Goal: Transaction & Acquisition: Purchase product/service

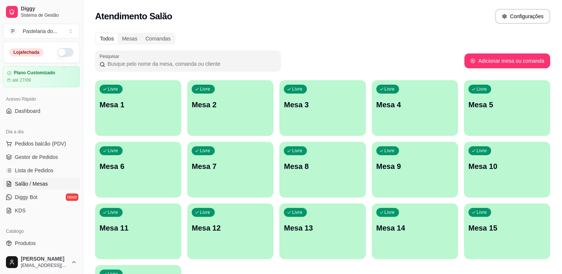
click at [57, 49] on button "button" at bounding box center [65, 52] width 16 height 9
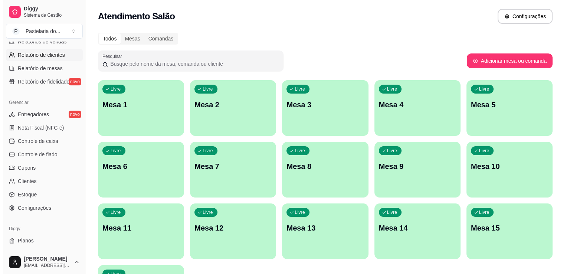
scroll to position [260, 0]
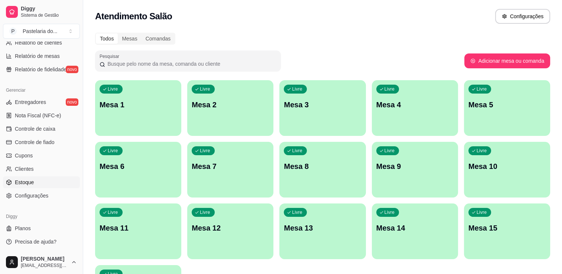
click at [21, 180] on span "Estoque" at bounding box center [24, 182] width 19 height 7
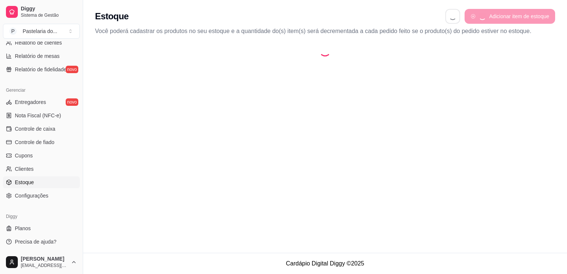
select select "QUANTITY_ORDER"
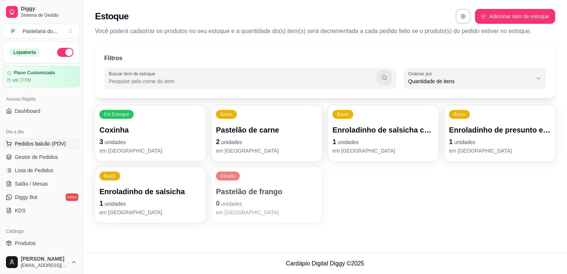
click at [37, 142] on span "Pedidos balcão (PDV)" at bounding box center [40, 143] width 51 height 7
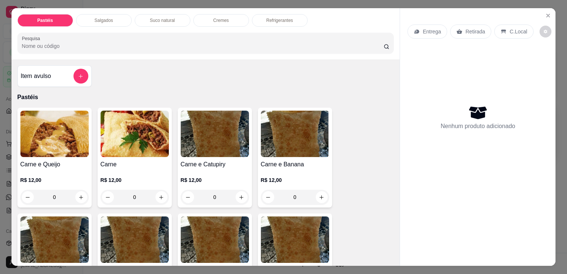
click at [66, 69] on div "Item avulso" at bounding box center [55, 76] width 68 height 15
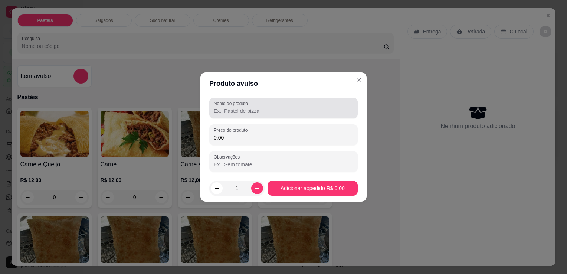
click at [266, 110] on input "Nome do produto" at bounding box center [284, 110] width 140 height 7
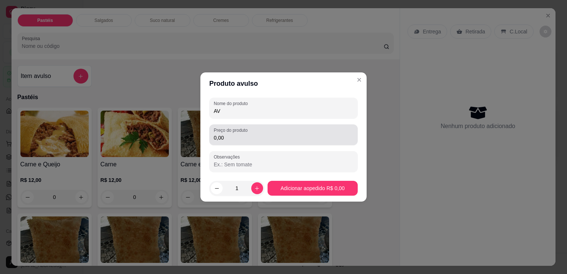
type input "AV"
click at [242, 139] on input "0,00" at bounding box center [284, 137] width 140 height 7
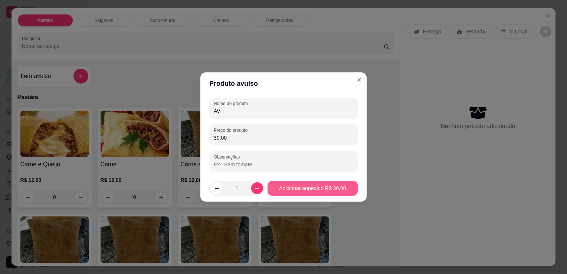
type input "30,00"
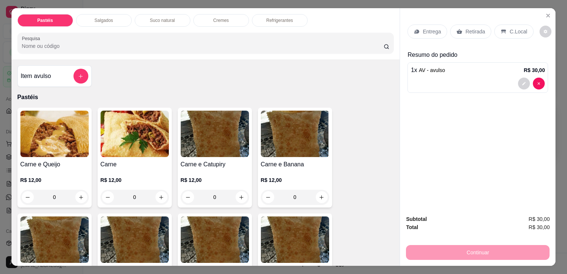
click at [473, 30] on p "Retirada" at bounding box center [476, 31] width 20 height 7
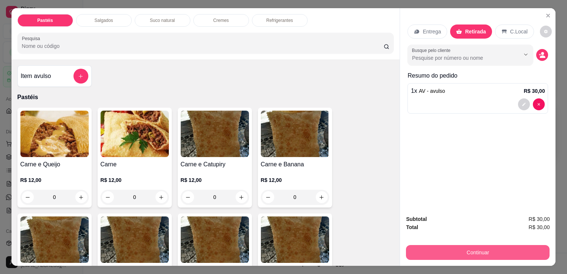
click at [491, 246] on button "Continuar" at bounding box center [478, 252] width 144 height 15
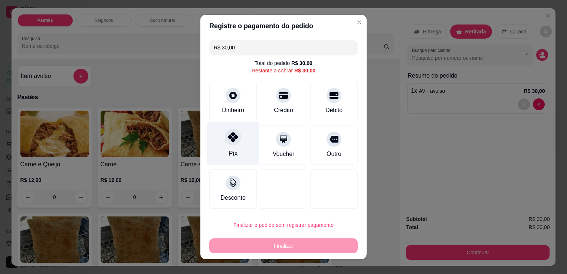
click at [234, 144] on div "Pix" at bounding box center [233, 143] width 52 height 43
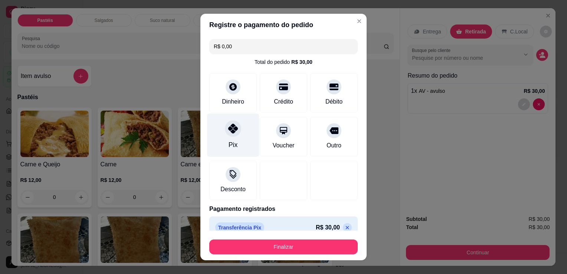
click at [234, 144] on div "Pix" at bounding box center [233, 135] width 52 height 43
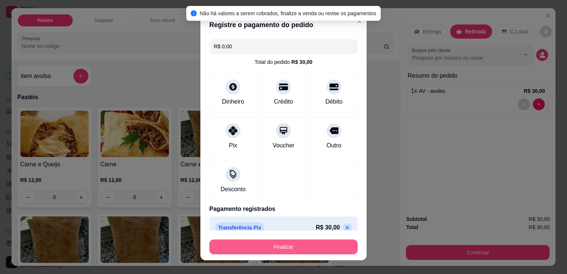
click at [321, 245] on button "Finalizar" at bounding box center [283, 246] width 148 height 15
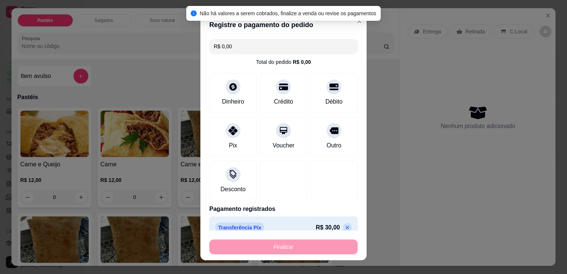
type input "-R$ 30,00"
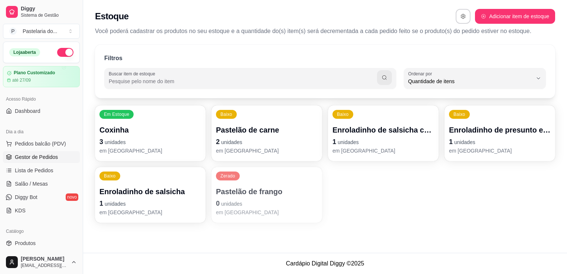
click at [31, 157] on span "Gestor de Pedidos" at bounding box center [36, 156] width 43 height 7
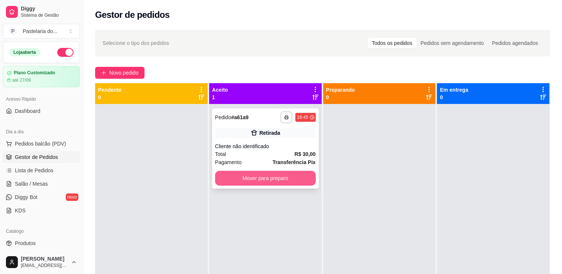
click at [248, 175] on button "Mover para preparo" at bounding box center [265, 178] width 101 height 15
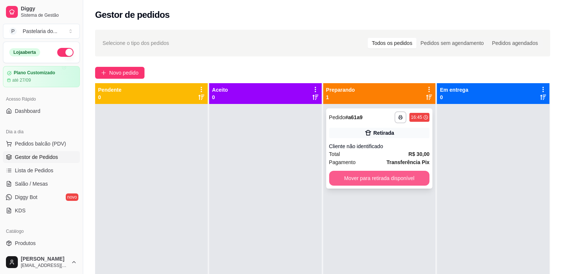
click at [365, 177] on button "Mover para retirada disponível" at bounding box center [379, 178] width 101 height 15
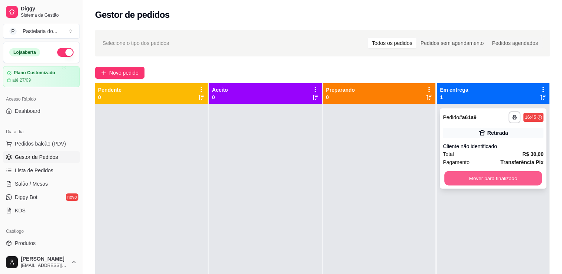
click at [490, 174] on button "Mover para finalizado" at bounding box center [493, 178] width 98 height 14
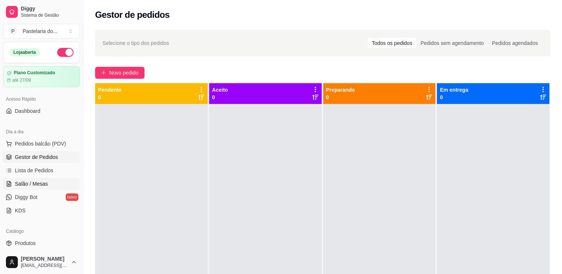
click at [42, 182] on span "Salão / Mesas" at bounding box center [31, 183] width 33 height 7
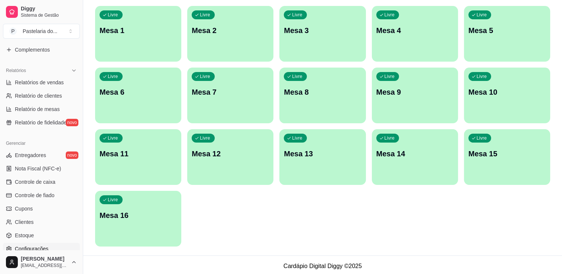
scroll to position [223, 0]
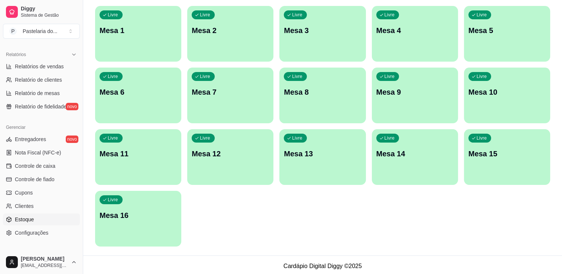
click at [35, 218] on link "Estoque" at bounding box center [41, 219] width 77 height 12
select select "QUANTITY_ORDER"
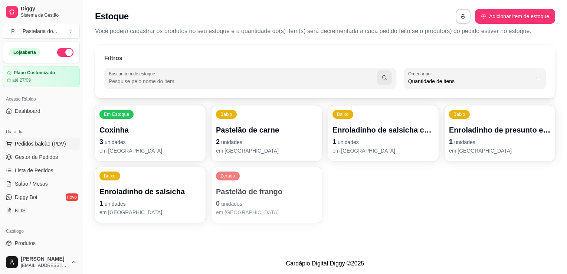
click at [50, 143] on span "Pedidos balcão (PDV)" at bounding box center [40, 143] width 51 height 7
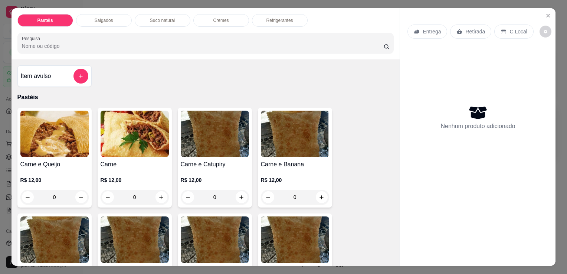
click at [69, 147] on img at bounding box center [54, 134] width 68 height 46
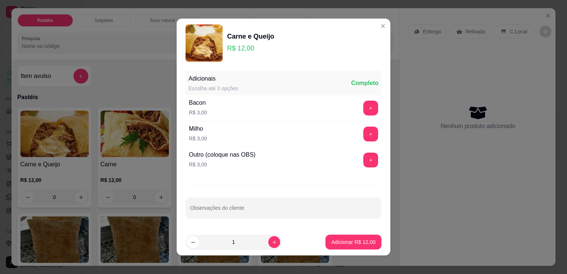
click at [352, 243] on p "Adicionar R$ 12,00" at bounding box center [354, 241] width 44 height 7
type input "1"
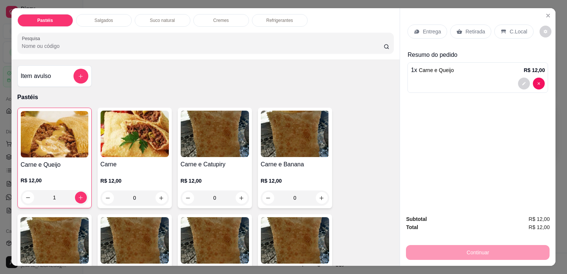
click at [480, 29] on p "Retirada" at bounding box center [476, 31] width 20 height 7
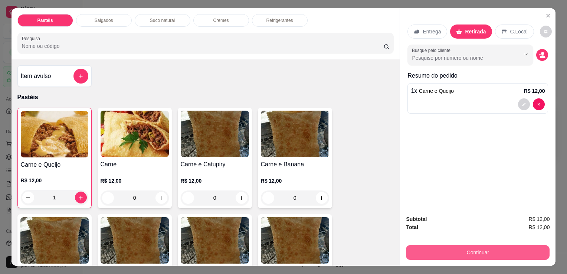
click at [506, 251] on button "Continuar" at bounding box center [478, 252] width 144 height 15
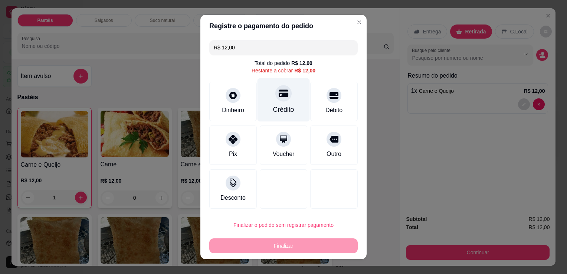
click at [288, 96] on div "Crédito" at bounding box center [284, 99] width 52 height 43
type input "R$ 0,00"
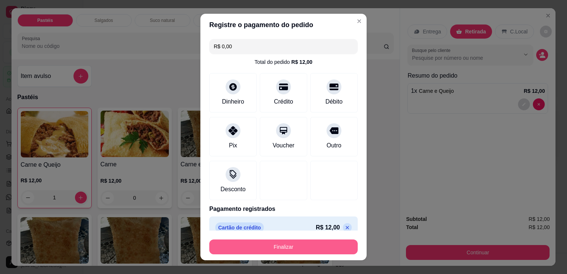
click at [297, 253] on button "Finalizar" at bounding box center [283, 246] width 148 height 15
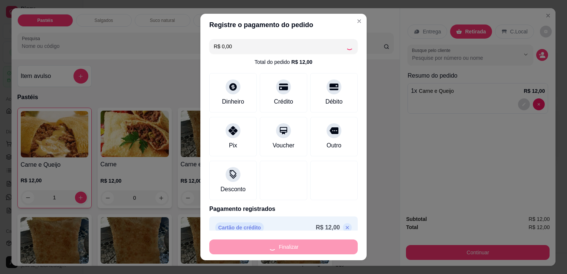
type input "0"
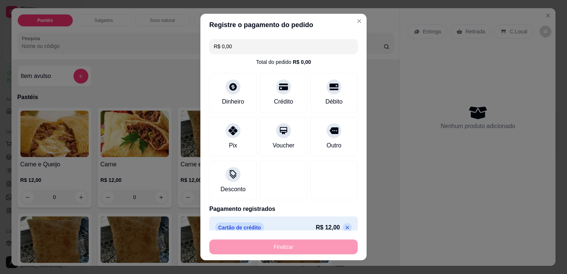
type input "-R$ 12,00"
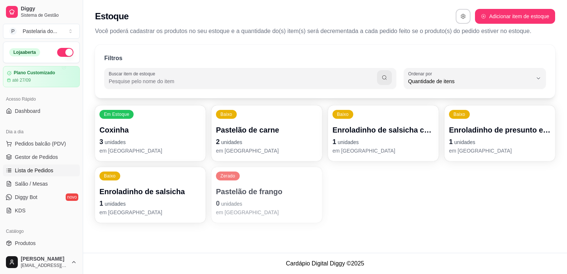
click at [37, 169] on span "Lista de Pedidos" at bounding box center [34, 170] width 39 height 7
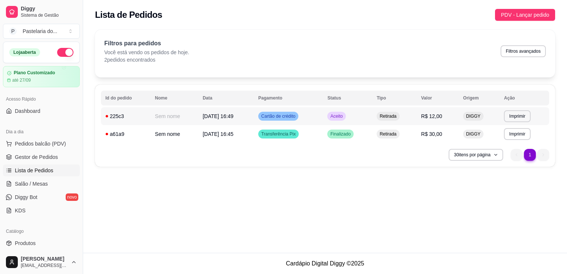
click at [394, 118] on span "Retirada" at bounding box center [388, 116] width 20 height 6
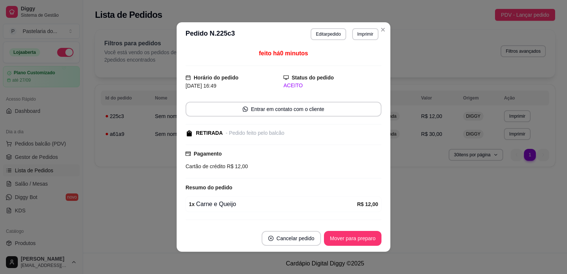
click at [326, 27] on header "**********" at bounding box center [284, 34] width 214 height 24
click at [326, 34] on button "Editar pedido" at bounding box center [328, 34] width 35 height 12
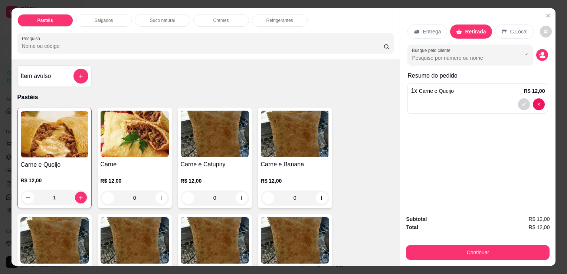
click at [97, 17] on p "Salgados" at bounding box center [104, 20] width 19 height 6
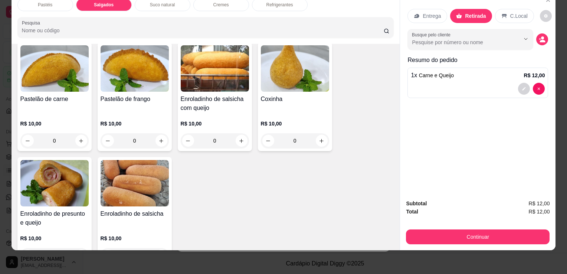
scroll to position [826, 0]
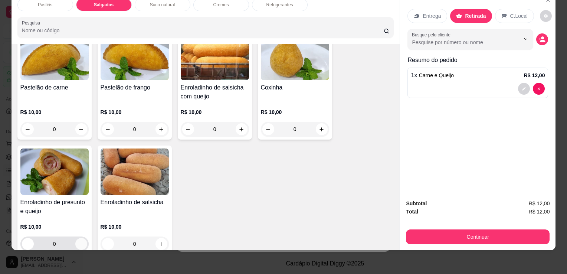
click at [76, 238] on button "increase-product-quantity" at bounding box center [81, 244] width 12 height 12
type input "1"
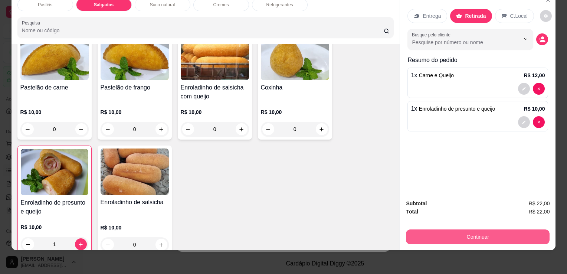
click at [500, 235] on button "Continuar" at bounding box center [478, 236] width 144 height 15
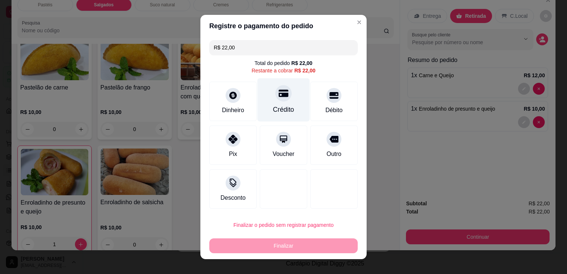
click at [278, 107] on div "Crédito" at bounding box center [283, 110] width 21 height 10
type input "R$ 0,00"
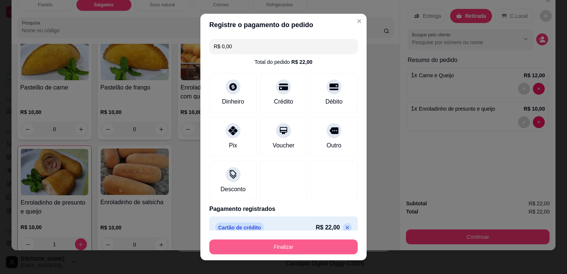
click at [280, 248] on button "Finalizar" at bounding box center [283, 246] width 148 height 15
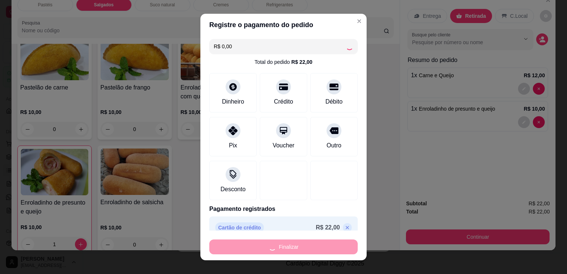
type input "0"
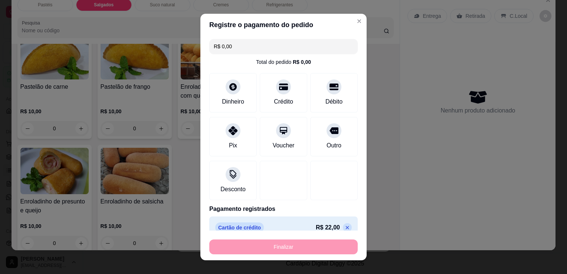
type input "-R$ 22,00"
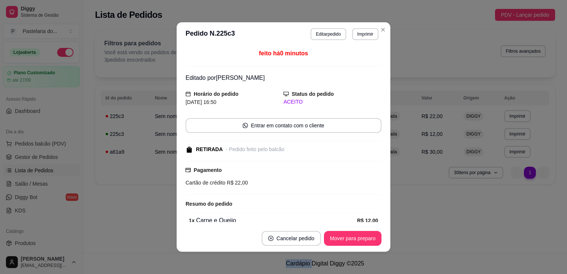
click at [508, 228] on div "**********" at bounding box center [325, 126] width 484 height 253
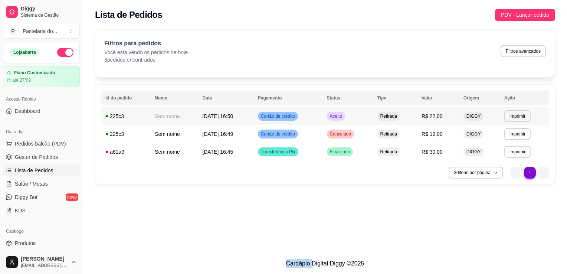
click at [390, 115] on span "Retirada" at bounding box center [389, 116] width 20 height 6
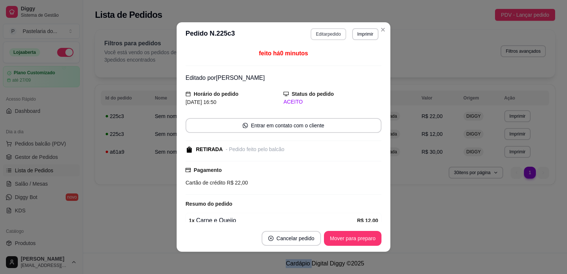
click at [318, 33] on button "Editar pedido" at bounding box center [328, 34] width 35 height 12
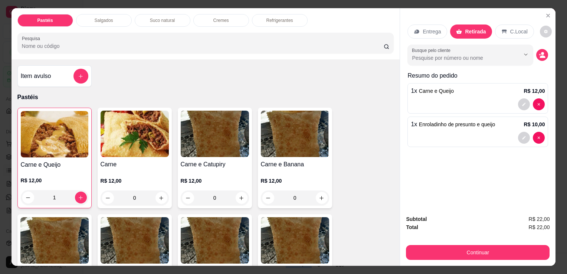
click at [498, 98] on div at bounding box center [478, 104] width 134 height 12
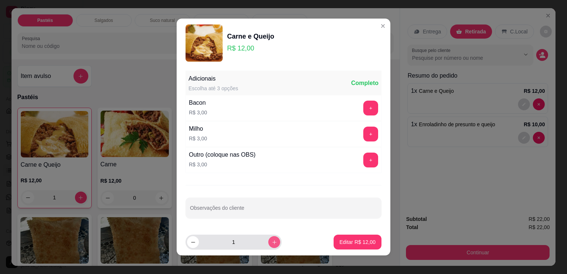
click at [272, 243] on icon "increase-product-quantity" at bounding box center [275, 242] width 6 height 6
type input "2"
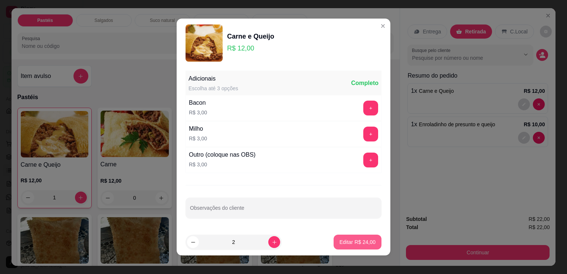
click at [341, 244] on p "Editar R$ 24,00" at bounding box center [358, 241] width 36 height 7
type input "2"
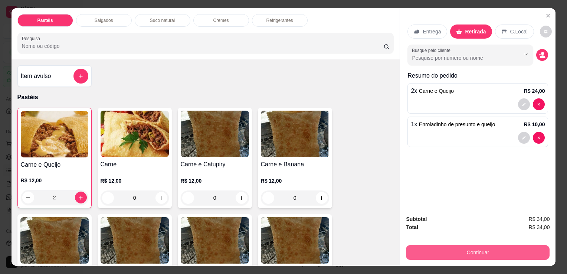
click at [429, 245] on button "Continuar" at bounding box center [478, 252] width 144 height 15
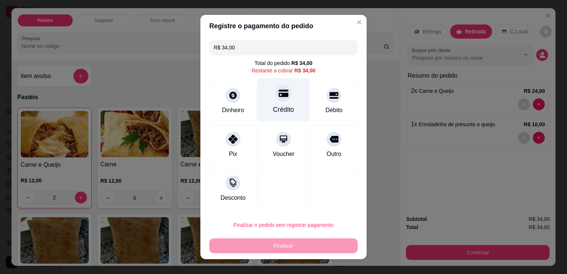
click at [272, 117] on div "Crédito" at bounding box center [284, 99] width 52 height 43
type input "R$ 0,00"
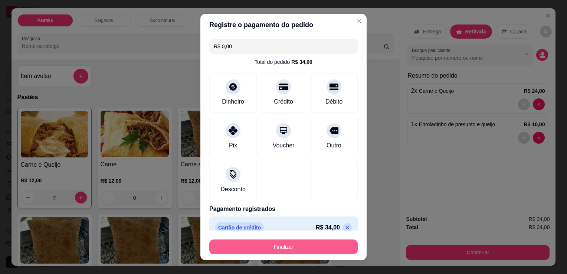
click at [291, 247] on button "Finalizar" at bounding box center [283, 246] width 148 height 15
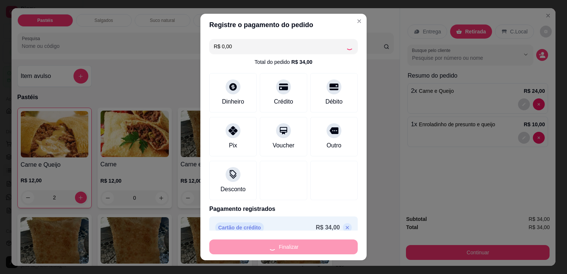
type input "0"
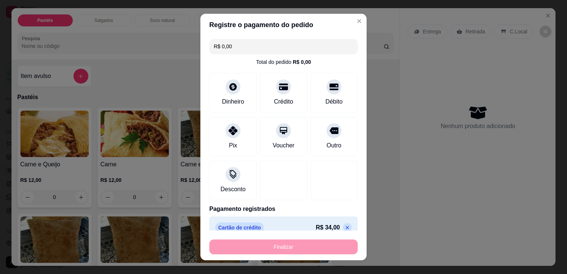
type input "-R$ 34,00"
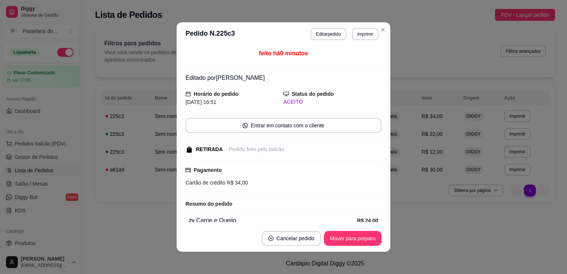
click at [400, 130] on div "Retirada" at bounding box center [389, 134] width 23 height 9
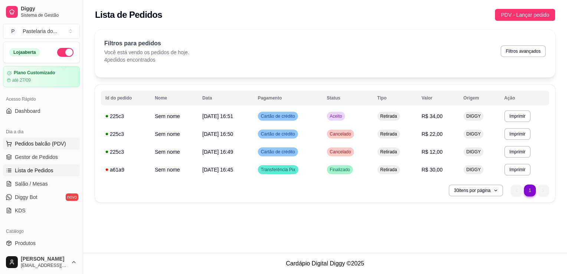
click at [40, 138] on button "Pedidos balcão (PDV)" at bounding box center [41, 144] width 77 height 12
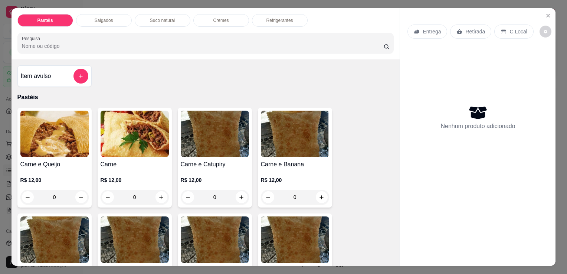
click at [111, 17] on div "Salgados" at bounding box center [104, 20] width 56 height 13
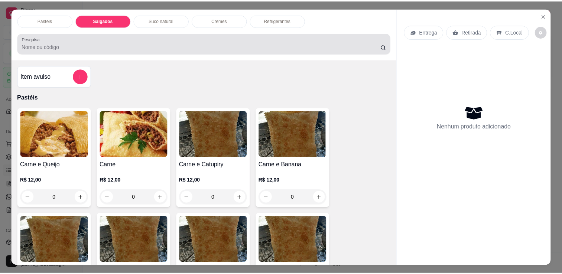
scroll to position [18, 0]
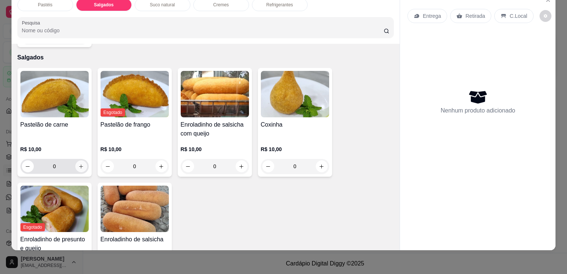
click at [79, 164] on icon "increase-product-quantity" at bounding box center [81, 167] width 6 height 6
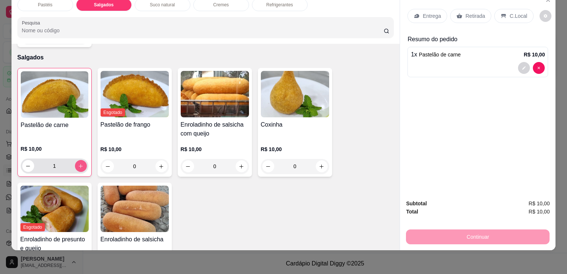
click at [79, 163] on icon "increase-product-quantity" at bounding box center [81, 166] width 6 height 6
type input "2"
click at [470, 12] on p "Retirada" at bounding box center [476, 15] width 20 height 7
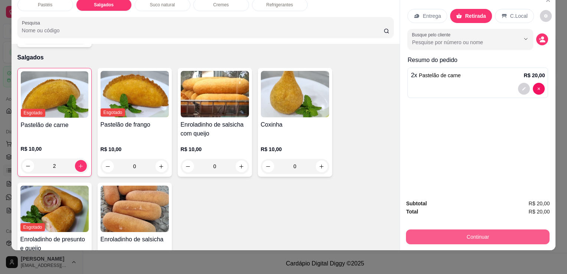
click at [465, 234] on button "Continuar" at bounding box center [478, 236] width 144 height 15
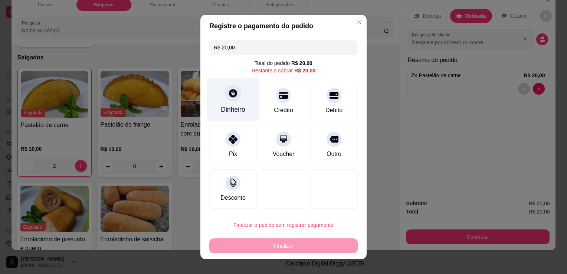
click at [232, 111] on div "Dinheiro" at bounding box center [233, 110] width 25 height 10
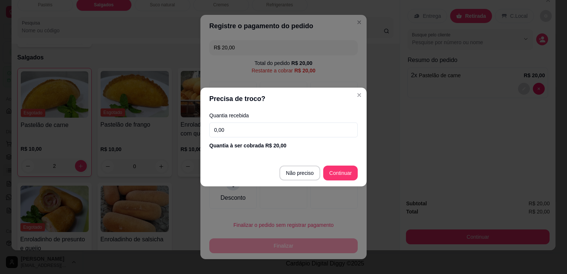
click at [290, 128] on input "0,00" at bounding box center [283, 130] width 148 height 15
type input "20,00"
type input "R$ 0,00"
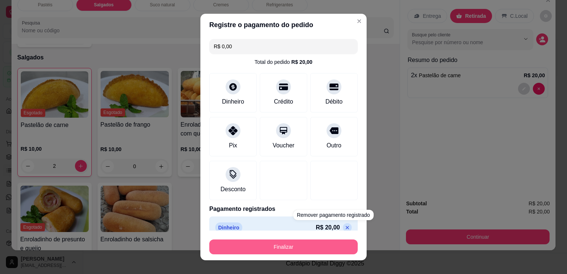
click at [320, 242] on button "Finalizar" at bounding box center [283, 246] width 148 height 15
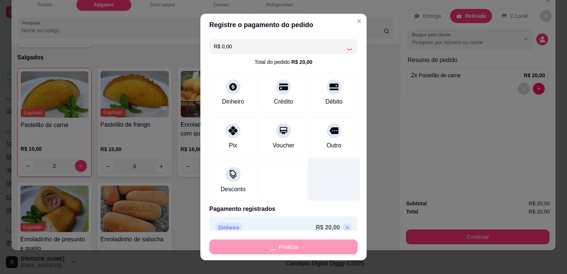
type input "0"
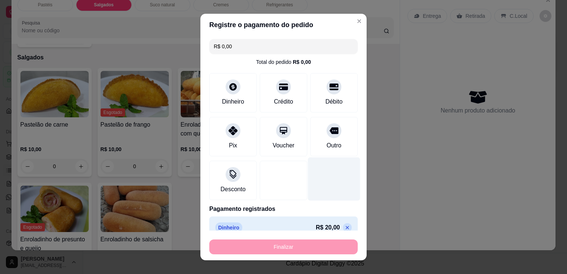
type input "-R$ 20,00"
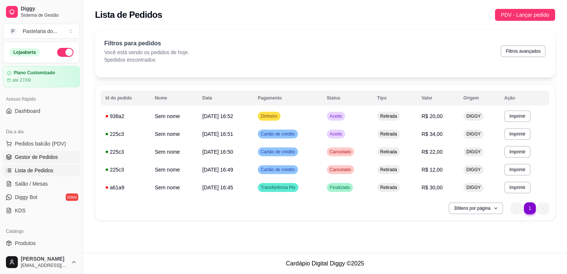
drag, startPoint x: 65, startPoint y: 125, endPoint x: 49, endPoint y: 156, distance: 34.2
click at [49, 156] on span "Gestor de Pedidos" at bounding box center [36, 156] width 43 height 7
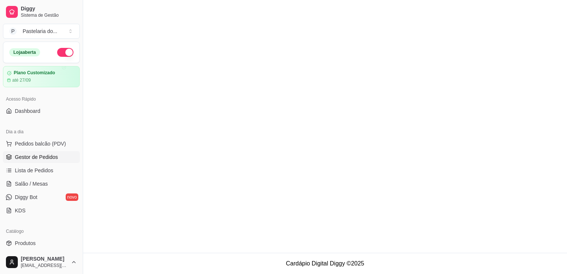
click at [50, 156] on span "Gestor de Pedidos" at bounding box center [36, 156] width 43 height 7
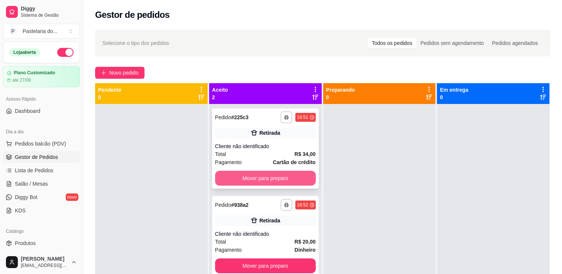
click at [271, 164] on div "Pagamento Cartão de crédito" at bounding box center [265, 162] width 101 height 8
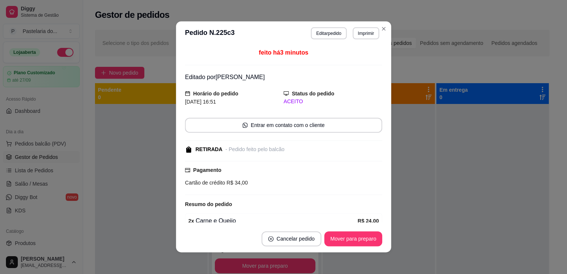
click at [271, 179] on div "Cartão de crédito R$ 34,00" at bounding box center [283, 183] width 197 height 8
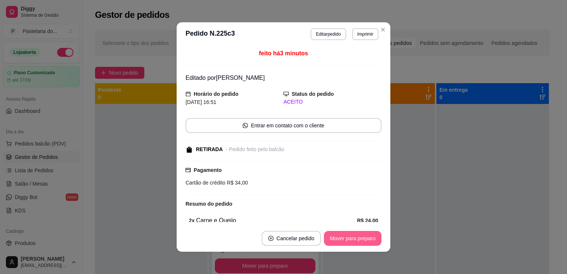
click at [347, 239] on button "Mover para preparo" at bounding box center [353, 238] width 58 height 15
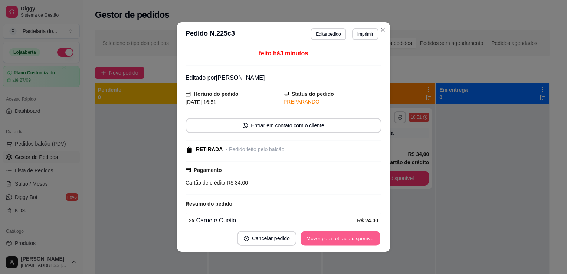
click at [347, 237] on button "Mover para retirada disponível" at bounding box center [340, 238] width 79 height 14
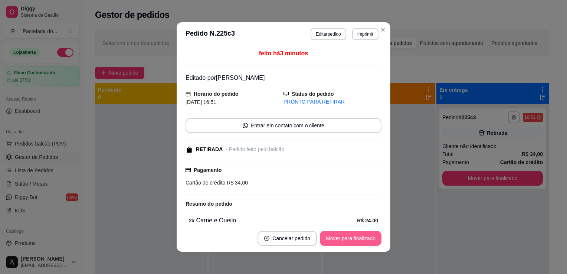
click at [347, 237] on button "Mover para finalizado" at bounding box center [351, 238] width 62 height 15
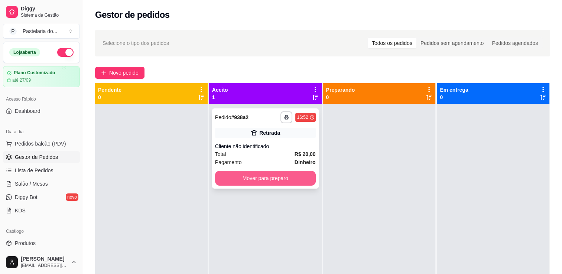
click at [274, 180] on button "Mover para preparo" at bounding box center [265, 178] width 101 height 15
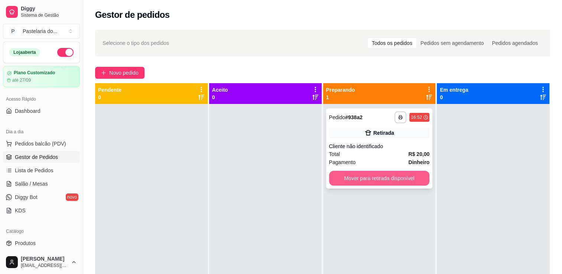
click at [356, 179] on button "Mover para retirada disponível" at bounding box center [379, 178] width 101 height 15
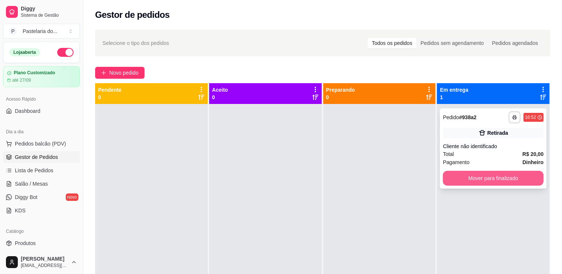
click at [496, 173] on button "Mover para finalizado" at bounding box center [493, 178] width 101 height 15
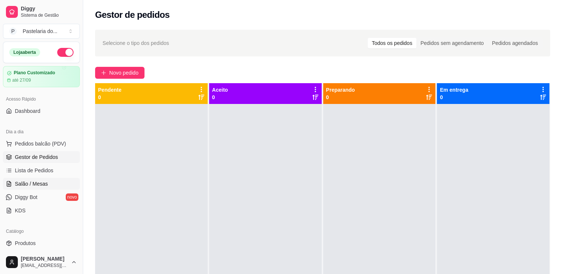
click at [32, 182] on span "Salão / Mesas" at bounding box center [31, 183] width 33 height 7
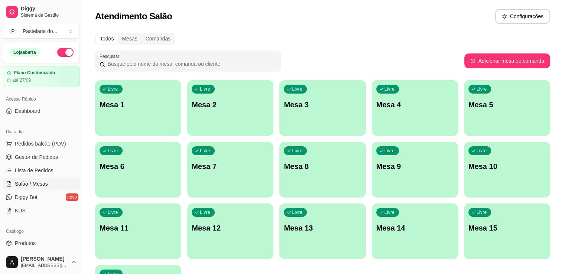
drag, startPoint x: 0, startPoint y: 78, endPoint x: 209, endPoint y: 64, distance: 209.1
click at [251, 30] on div "Todos Mesas Comandas Pesquisar Adicionar mesa ou comanda Livre Mesa 1 Livre Mes…" at bounding box center [322, 178] width 479 height 301
click at [49, 160] on link "Gestor de Pedidos" at bounding box center [41, 157] width 77 height 12
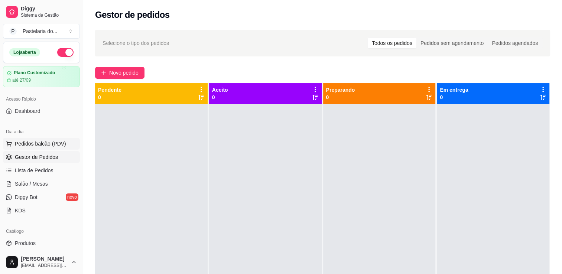
click at [36, 141] on span "Pedidos balcão (PDV)" at bounding box center [40, 143] width 51 height 7
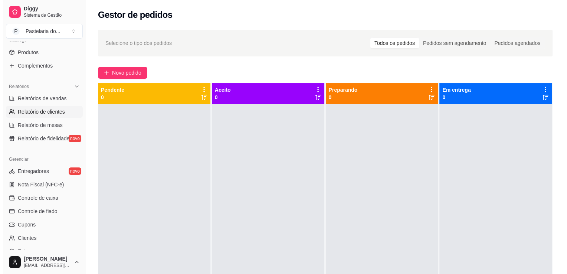
scroll to position [223, 0]
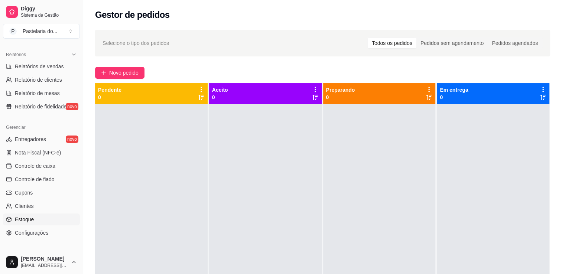
click at [31, 216] on span "Estoque" at bounding box center [24, 219] width 19 height 7
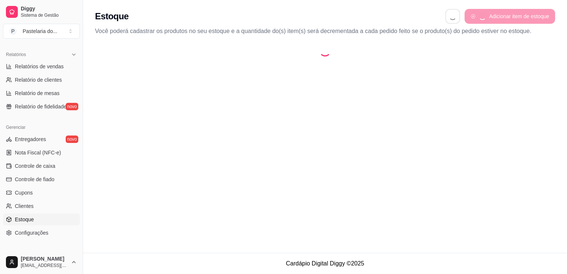
select select "QUANTITY_ORDER"
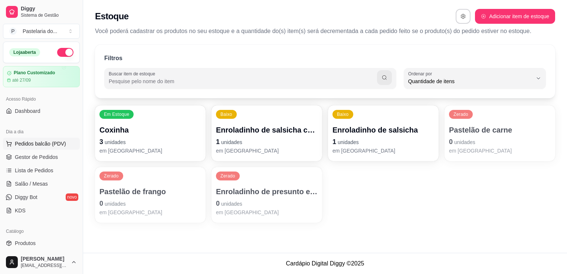
click at [45, 143] on span "Pedidos balcão (PDV)" at bounding box center [40, 143] width 51 height 7
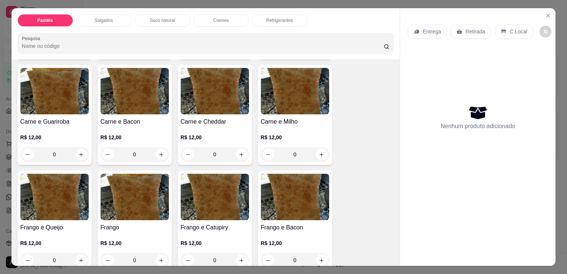
scroll to position [186, 0]
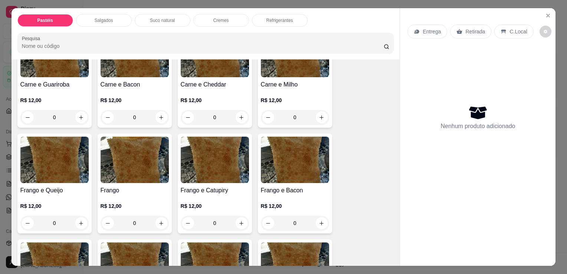
click at [213, 164] on img at bounding box center [215, 160] width 68 height 46
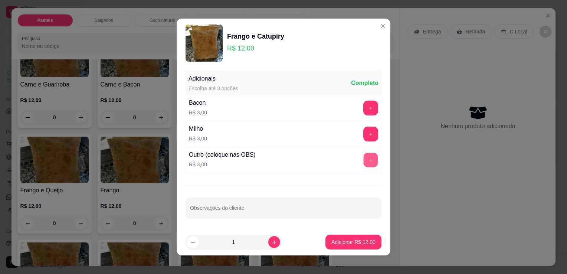
click at [364, 162] on button "+" at bounding box center [371, 160] width 14 height 14
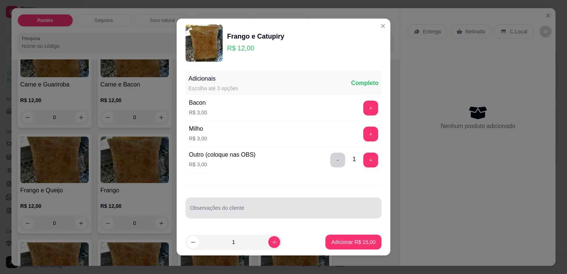
click at [287, 209] on input "Observações do cliente" at bounding box center [283, 210] width 187 height 7
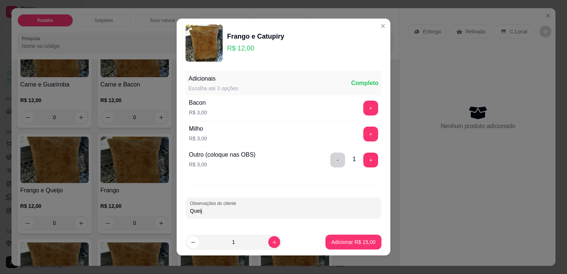
type input "Queijo"
click at [366, 246] on button "Adicionar R$ 15,00" at bounding box center [354, 242] width 56 height 15
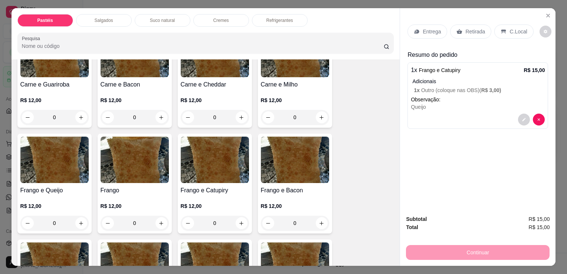
click at [469, 29] on p "Retirada" at bounding box center [476, 31] width 20 height 7
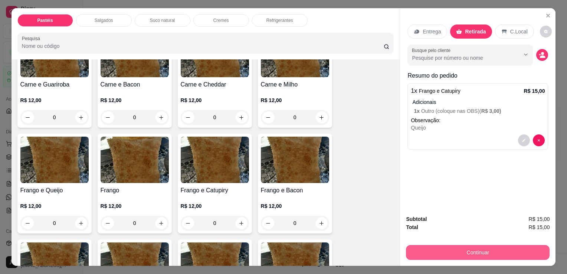
click at [467, 247] on button "Continuar" at bounding box center [478, 252] width 144 height 15
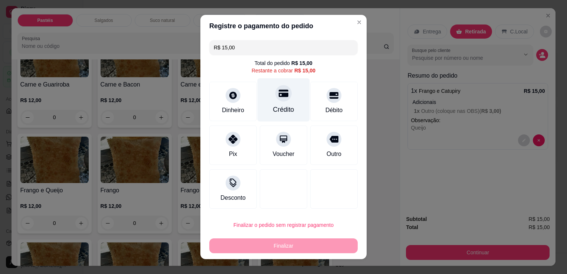
click at [273, 108] on div "Crédito" at bounding box center [283, 110] width 21 height 10
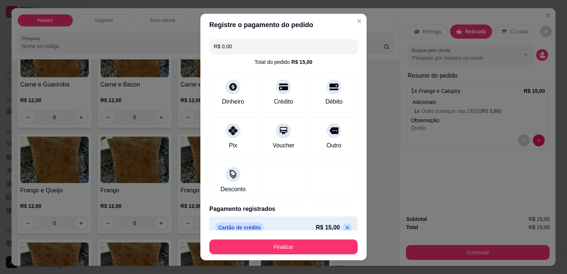
click at [300, 247] on button "Finalizar" at bounding box center [283, 246] width 148 height 15
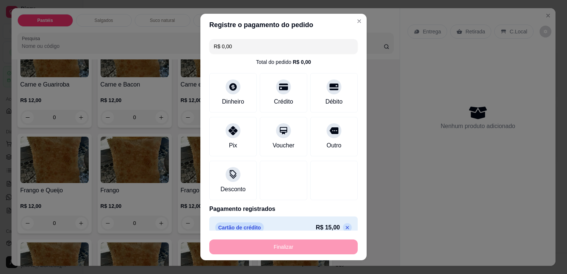
type input "-R$ 15,00"
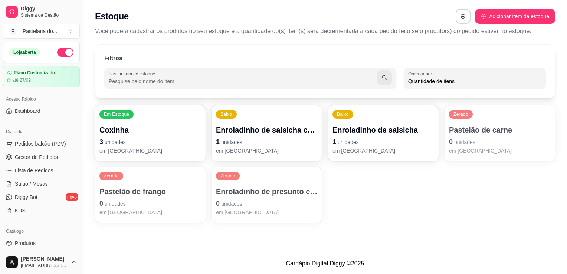
click at [244, 202] on p "0 unidades" at bounding box center [267, 203] width 102 height 10
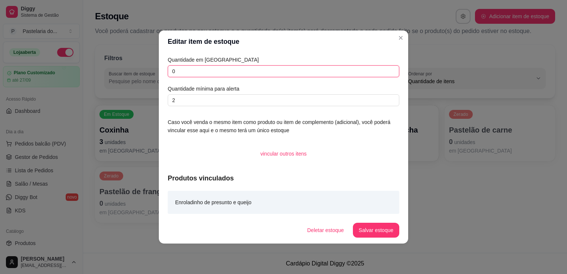
click at [233, 76] on input "0" at bounding box center [284, 71] width 232 height 12
type input "13"
click at [389, 232] on button "Salvar estoque" at bounding box center [376, 230] width 46 height 15
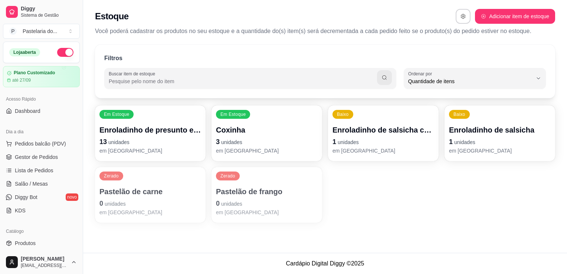
click at [289, 188] on p "Pastelão de frango" at bounding box center [267, 191] width 102 height 10
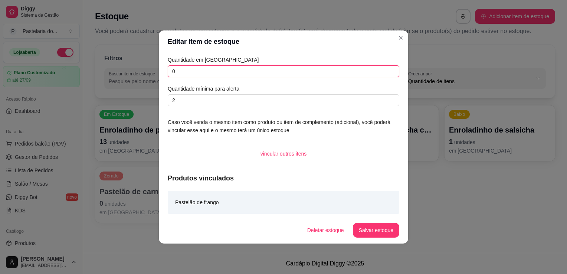
click at [226, 68] on input "0" at bounding box center [284, 71] width 232 height 12
type input "3"
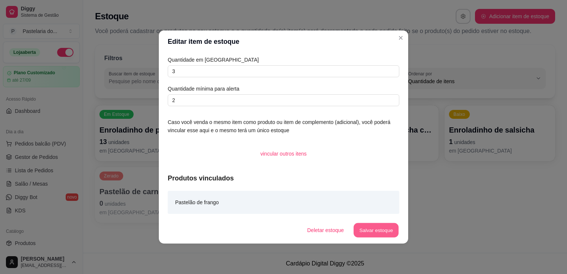
click at [387, 234] on button "Salvar estoque" at bounding box center [375, 230] width 45 height 14
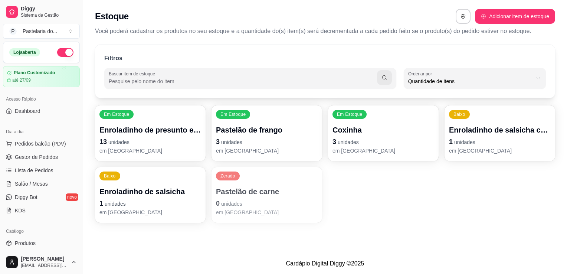
click at [378, 146] on div "Coxinha 3 unidades em [GEOGRAPHIC_DATA]" at bounding box center [384, 140] width 102 height 30
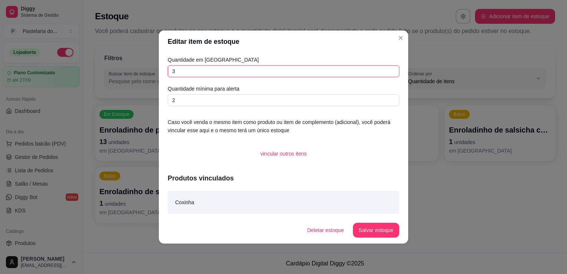
click at [230, 75] on input "3" at bounding box center [284, 71] width 232 height 12
type input "8"
click at [382, 229] on button "Salvar estoque" at bounding box center [376, 230] width 46 height 15
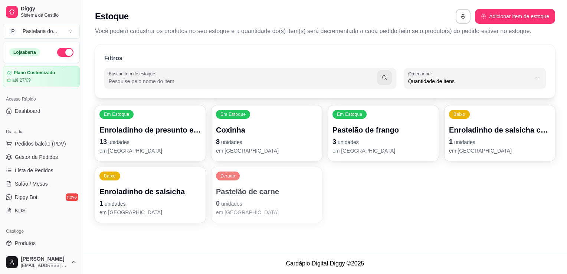
click at [240, 194] on p "Pastelão de carne" at bounding box center [267, 191] width 102 height 10
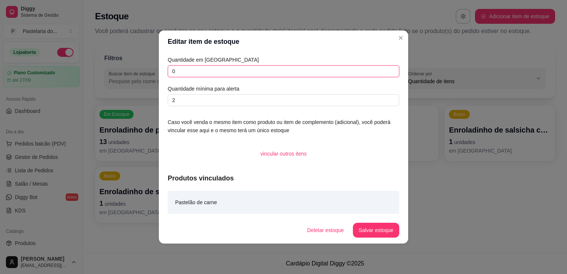
click at [288, 73] on input "0" at bounding box center [284, 71] width 232 height 12
type input "4"
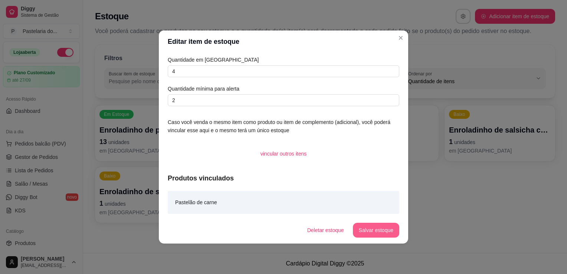
click at [378, 223] on button "Salvar estoque" at bounding box center [376, 230] width 46 height 15
click at [377, 229] on div "Deletar estoque Salvar estoque" at bounding box center [340, 230] width 119 height 15
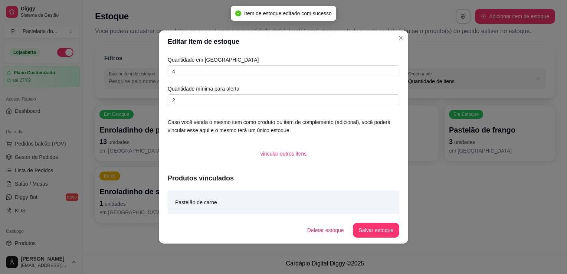
click at [471, 200] on div "Em Estoque Enroladinho de presunto e queijo 13 unidades em estoque Em Estoque C…" at bounding box center [325, 163] width 460 height 117
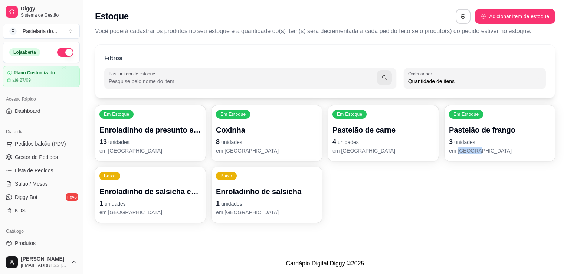
click at [315, 247] on div "Estoque Adicionar item de estoque Você poderá cadastrar os produtos no seu esto…" at bounding box center [325, 126] width 484 height 253
click at [143, 189] on p "Enroladinho de salsicha com queijo" at bounding box center [150, 191] width 102 height 10
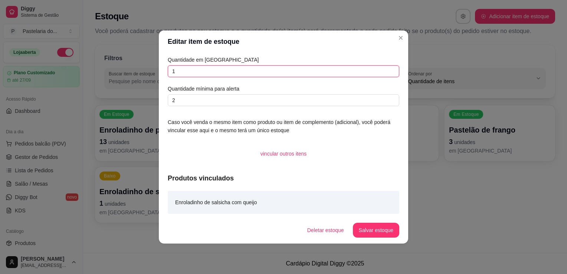
click at [232, 75] on input "1" at bounding box center [284, 71] width 232 height 12
type input "3"
click at [366, 229] on button "Salvar estoque" at bounding box center [376, 230] width 46 height 15
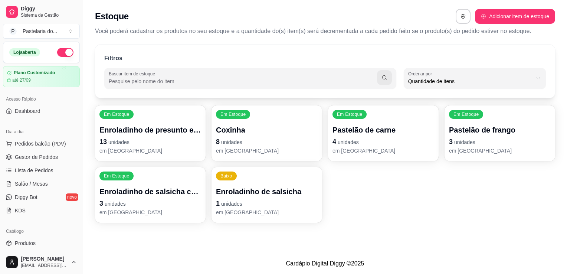
click at [279, 215] on p "em [GEOGRAPHIC_DATA]" at bounding box center [267, 212] width 102 height 7
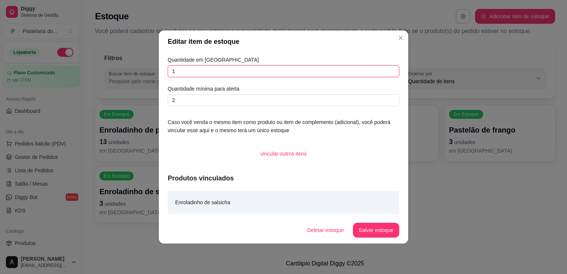
click at [306, 73] on input "1" at bounding box center [284, 71] width 232 height 12
type input "3"
click at [379, 232] on button "Salvar estoque" at bounding box center [376, 230] width 46 height 15
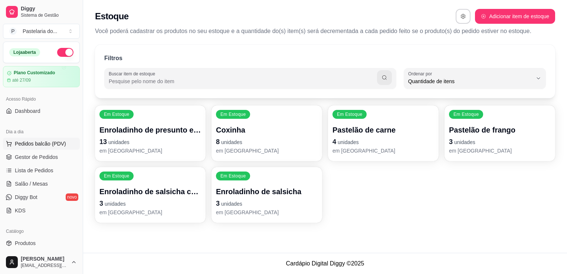
click at [40, 145] on span "Pedidos balcão (PDV)" at bounding box center [40, 143] width 51 height 7
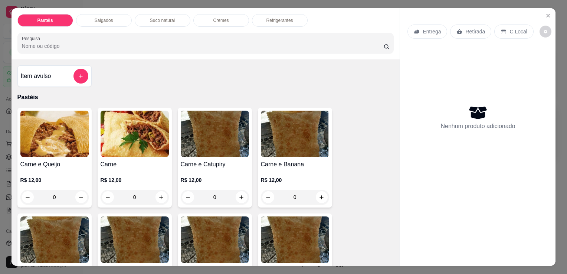
click at [109, 20] on div "Salgados" at bounding box center [104, 20] width 56 height 13
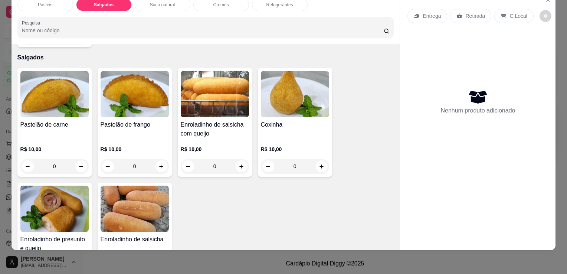
scroll to position [826, 0]
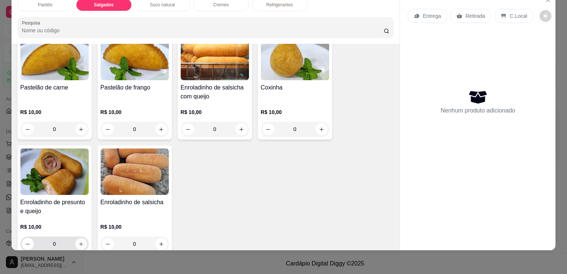
click at [79, 238] on button "increase-product-quantity" at bounding box center [81, 244] width 12 height 12
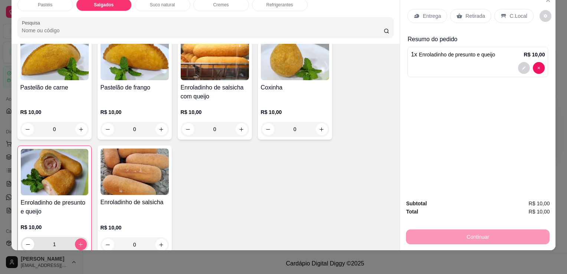
click at [79, 242] on icon "increase-product-quantity" at bounding box center [81, 245] width 6 height 6
type input "2"
click at [320, 123] on button "increase-product-quantity" at bounding box center [322, 129] width 12 height 12
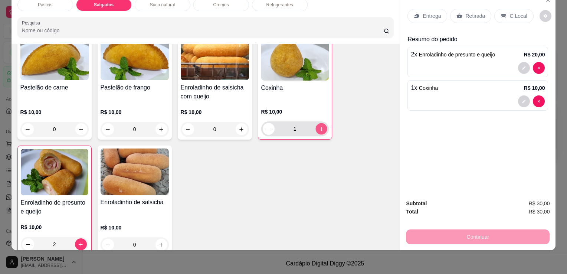
click at [320, 123] on button "increase-product-quantity" at bounding box center [322, 129] width 12 height 12
type input "2"
click at [462, 9] on div "Retirada" at bounding box center [470, 16] width 41 height 14
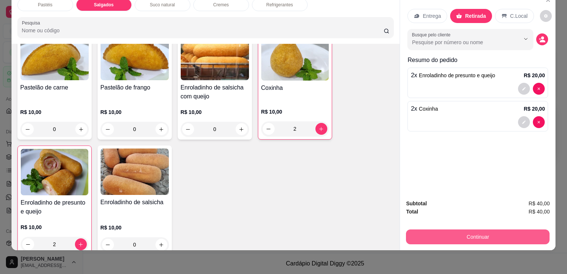
click at [484, 230] on button "Continuar" at bounding box center [478, 236] width 144 height 15
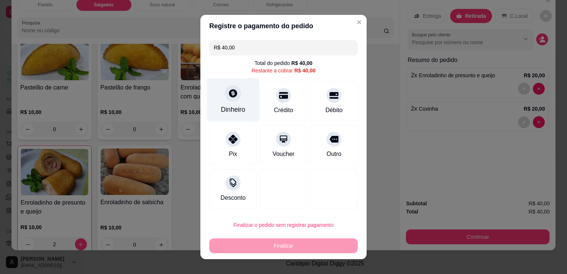
click at [229, 98] on icon at bounding box center [233, 93] width 10 height 10
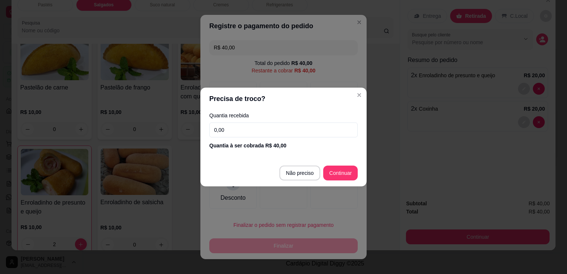
click at [295, 134] on input "0,00" at bounding box center [283, 130] width 148 height 15
type input "50,00"
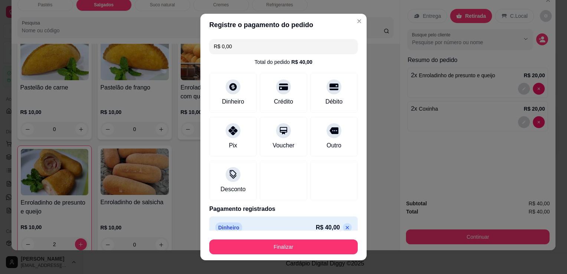
type input "R$ 0,00"
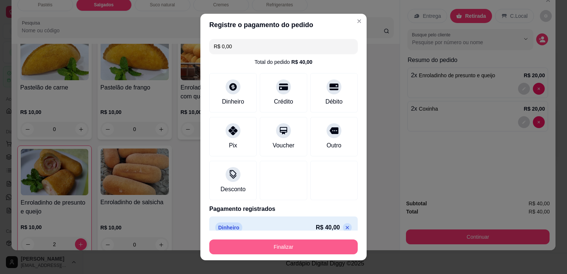
click at [301, 249] on button "Finalizar" at bounding box center [283, 246] width 148 height 15
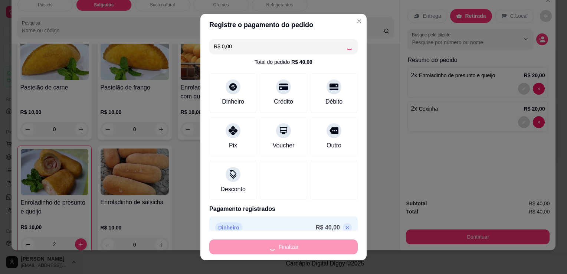
type input "0"
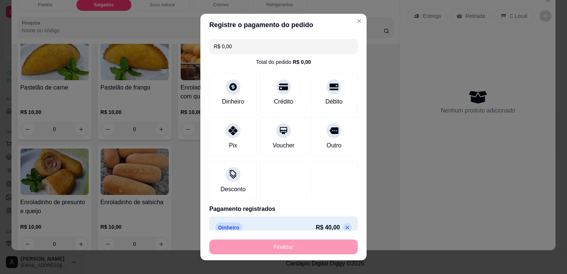
type input "-R$ 40,00"
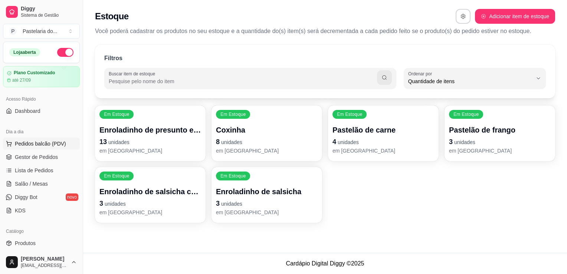
click at [36, 145] on span "Pedidos balcão (PDV)" at bounding box center [40, 143] width 51 height 7
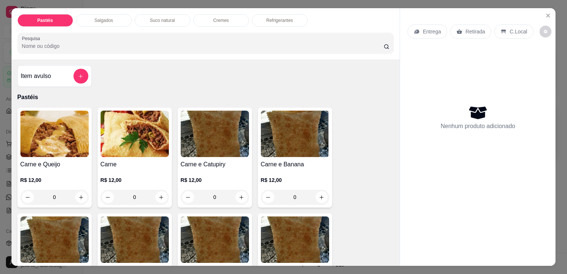
click at [102, 17] on p "Salgados" at bounding box center [104, 20] width 19 height 6
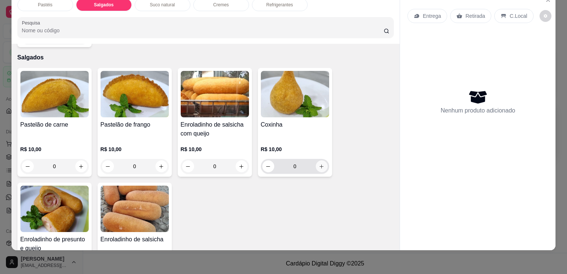
click at [322, 160] on button "increase-product-quantity" at bounding box center [322, 166] width 12 height 12
type input "1"
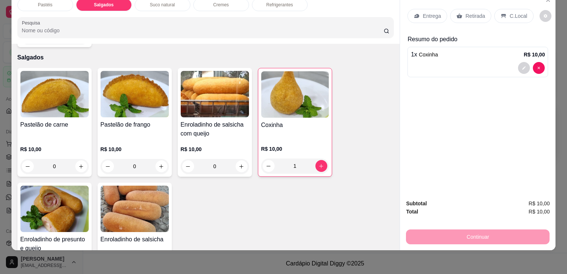
click at [461, 9] on div "Retirada" at bounding box center [470, 16] width 41 height 14
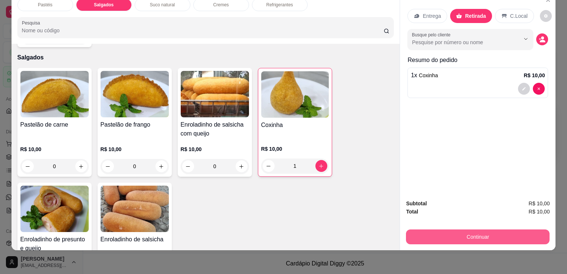
click at [514, 236] on button "Continuar" at bounding box center [478, 236] width 144 height 15
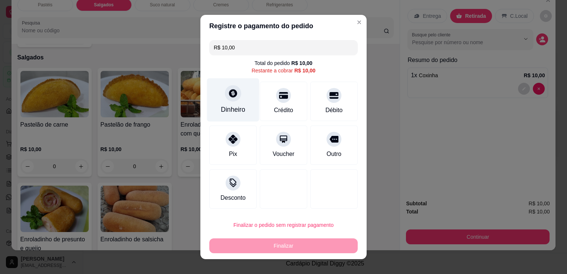
click at [229, 102] on div "Dinheiro" at bounding box center [233, 99] width 52 height 43
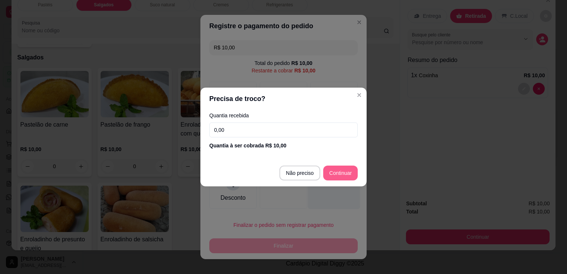
type input "R$ 0,00"
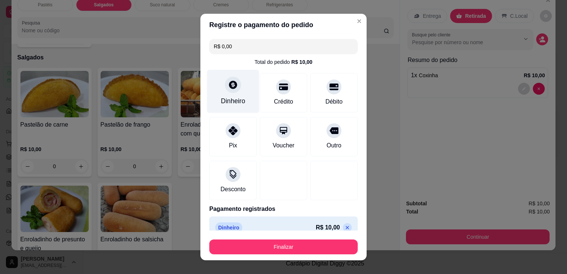
click at [227, 91] on div at bounding box center [233, 84] width 16 height 16
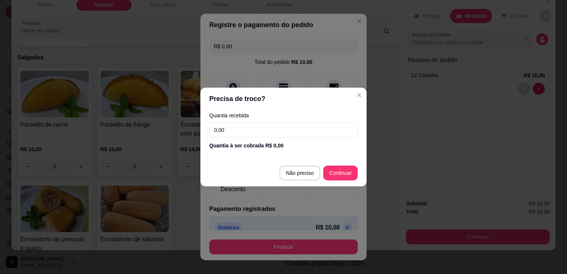
click at [244, 125] on input "0,00" at bounding box center [283, 130] width 148 height 15
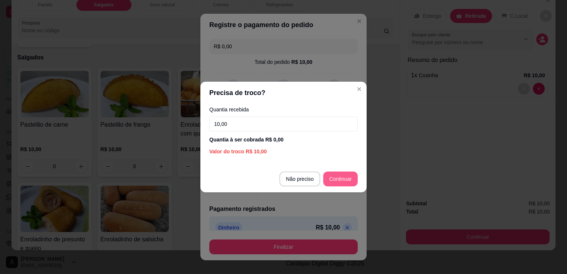
type input "10,00"
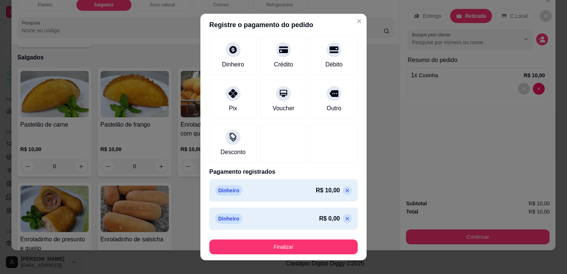
scroll to position [39, 0]
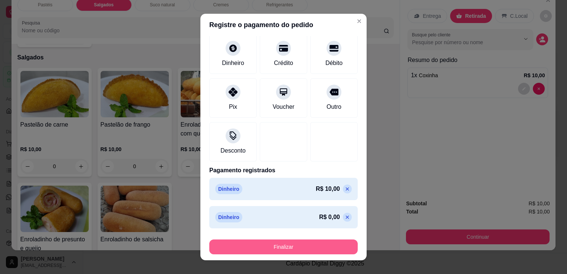
click at [291, 247] on button "Finalizar" at bounding box center [283, 246] width 148 height 15
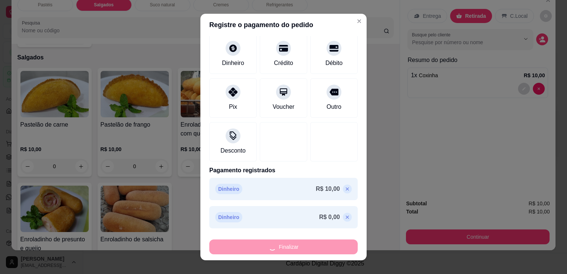
type input "0"
type input "-R$ 10,00"
